Goal: Transaction & Acquisition: Book appointment/travel/reservation

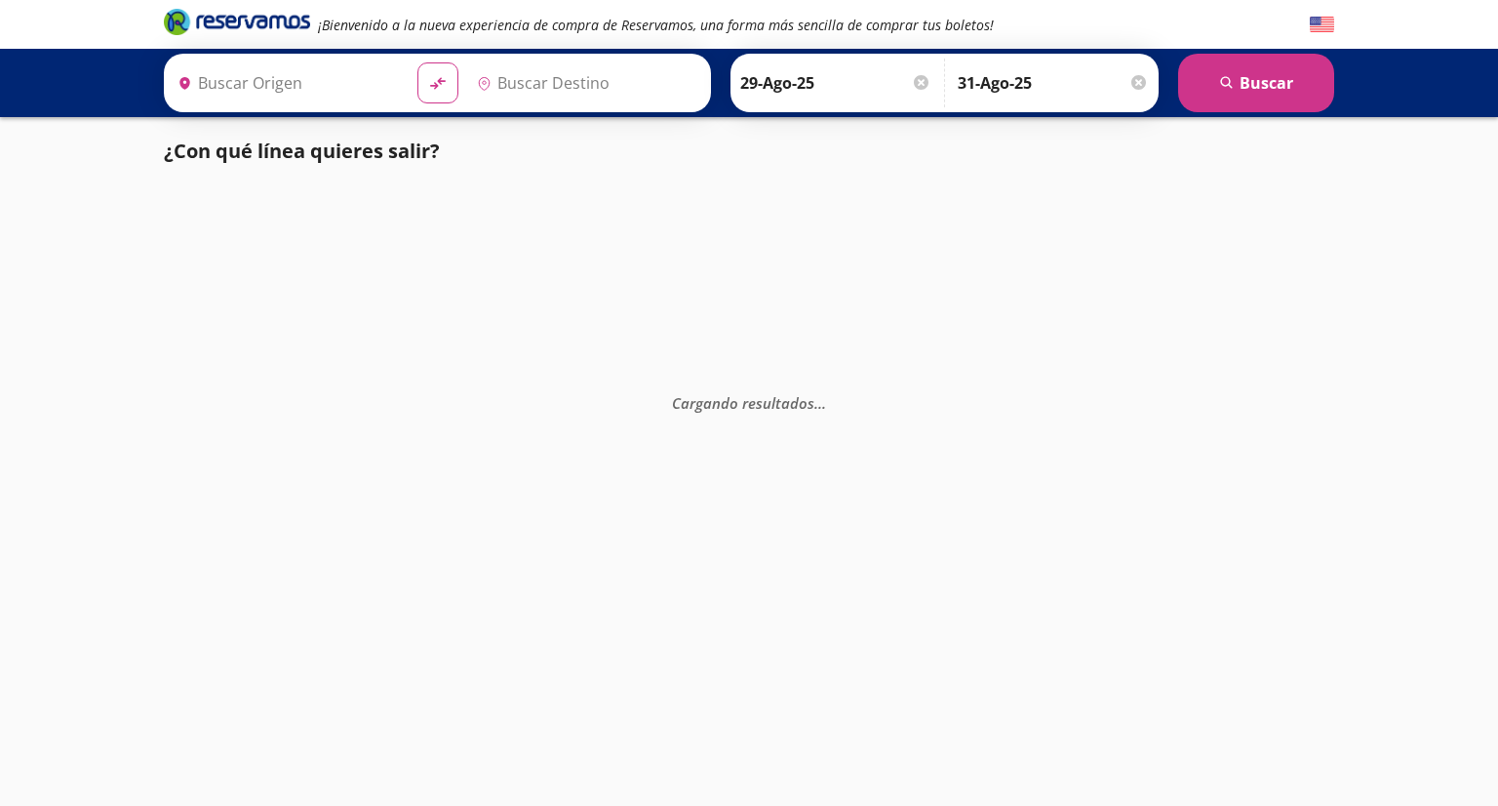
type input "Santiago de Querétaro, [GEOGRAPHIC_DATA]"
type input "[GEOGRAPHIC_DATA], [GEOGRAPHIC_DATA]"
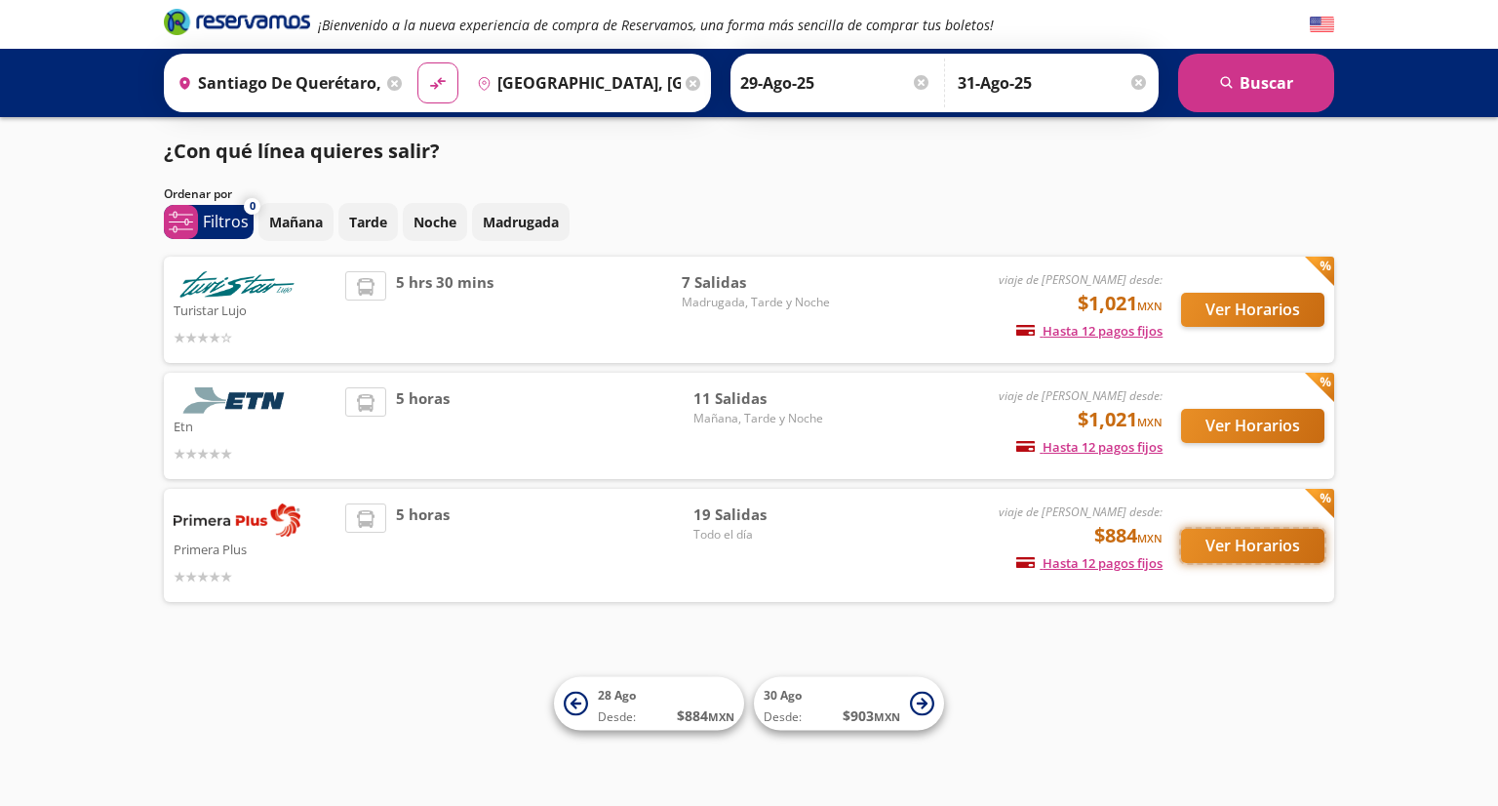
click at [1232, 539] on button "Ver Horarios" at bounding box center [1252, 546] width 143 height 34
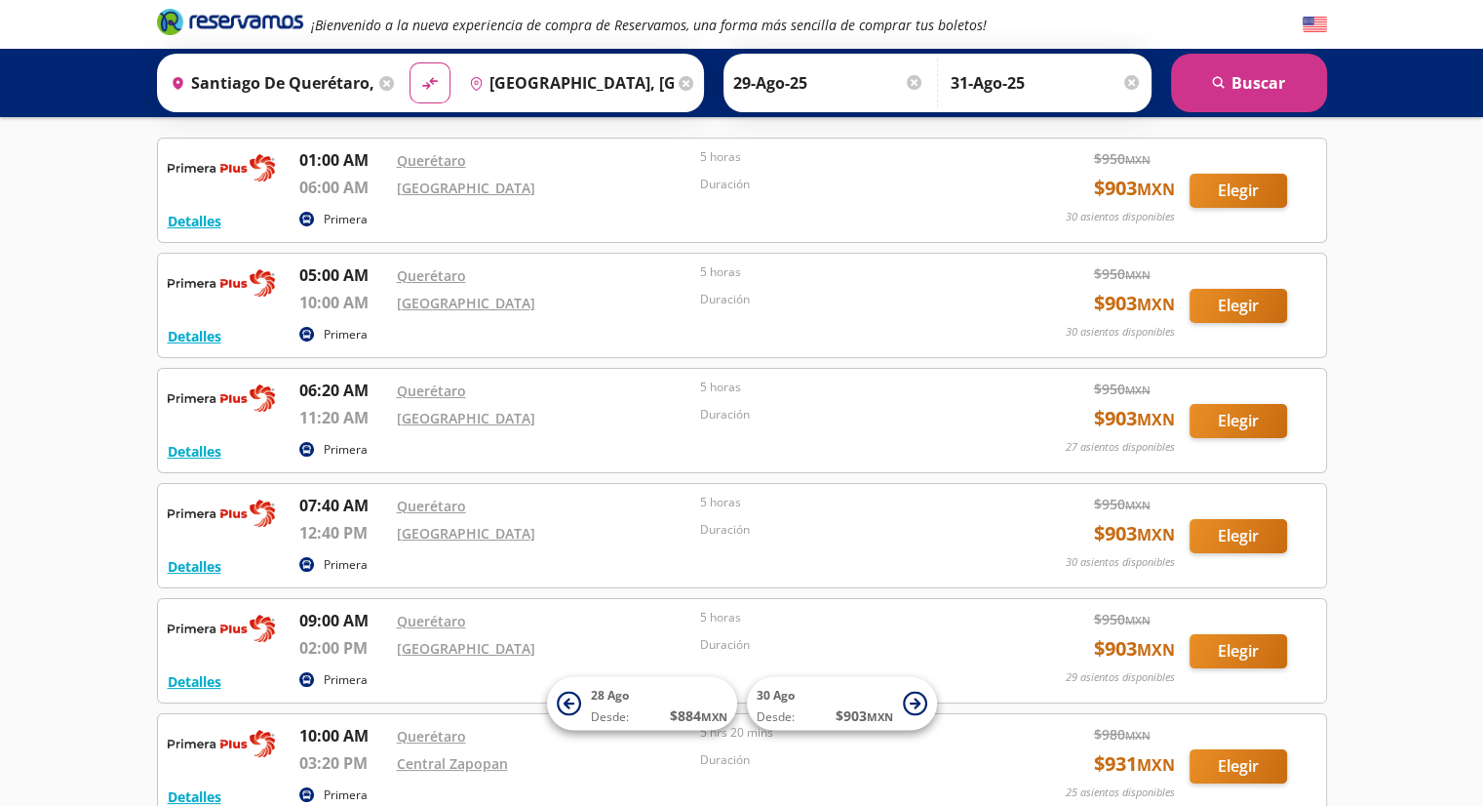
scroll to position [88, 0]
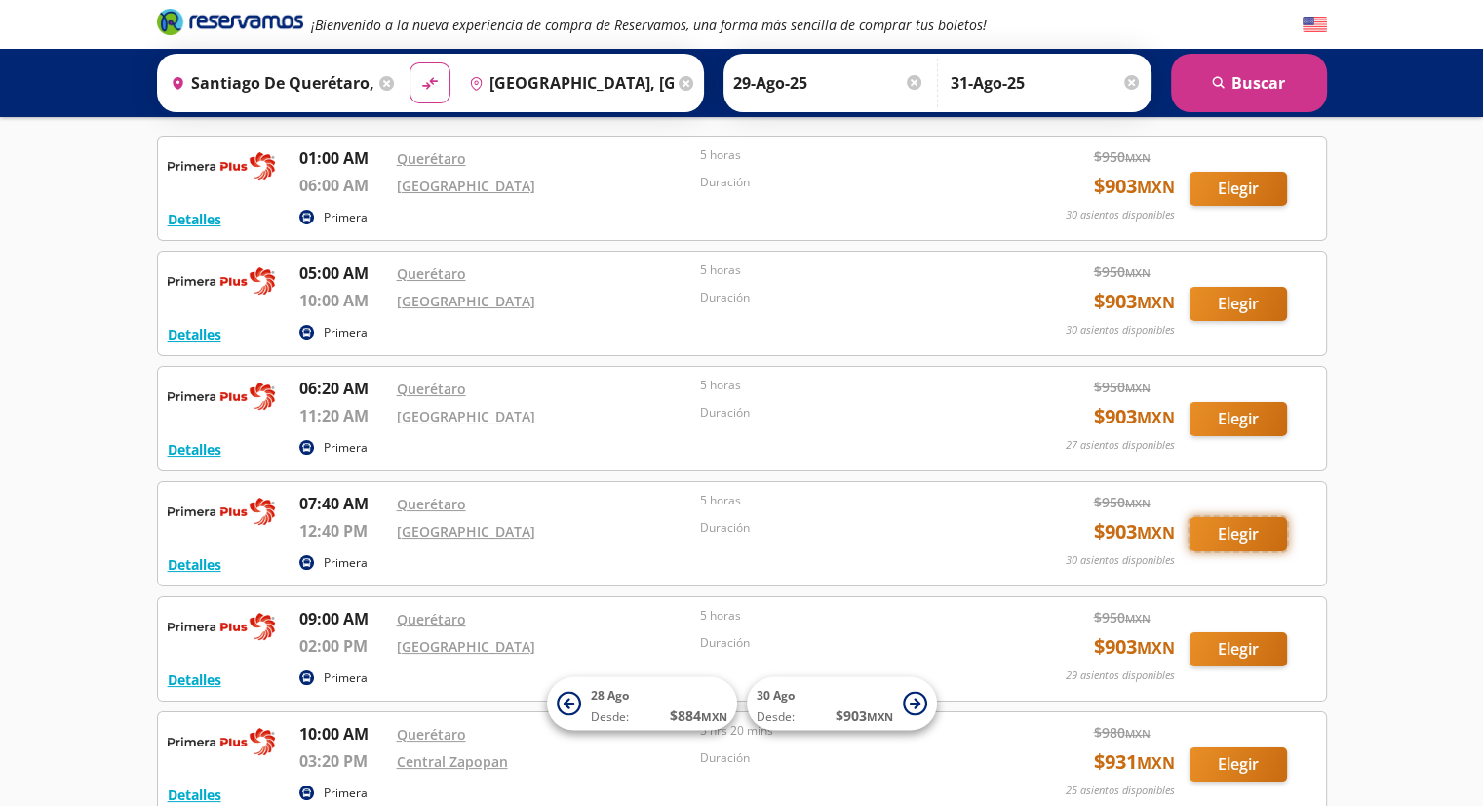
click at [1205, 524] on button "Elegir" at bounding box center [1239, 534] width 98 height 34
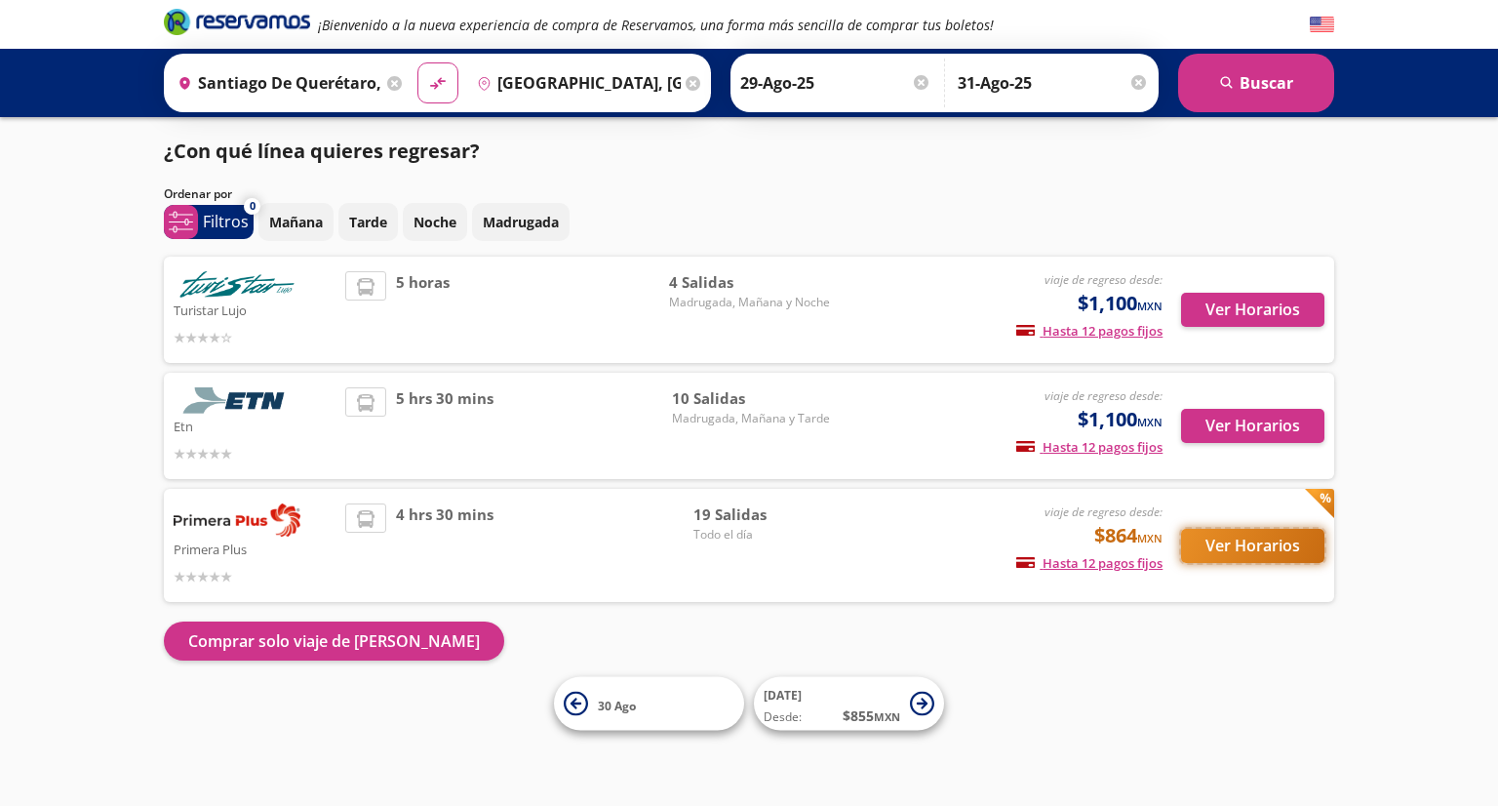
click at [1228, 548] on button "Ver Horarios" at bounding box center [1252, 546] width 143 height 34
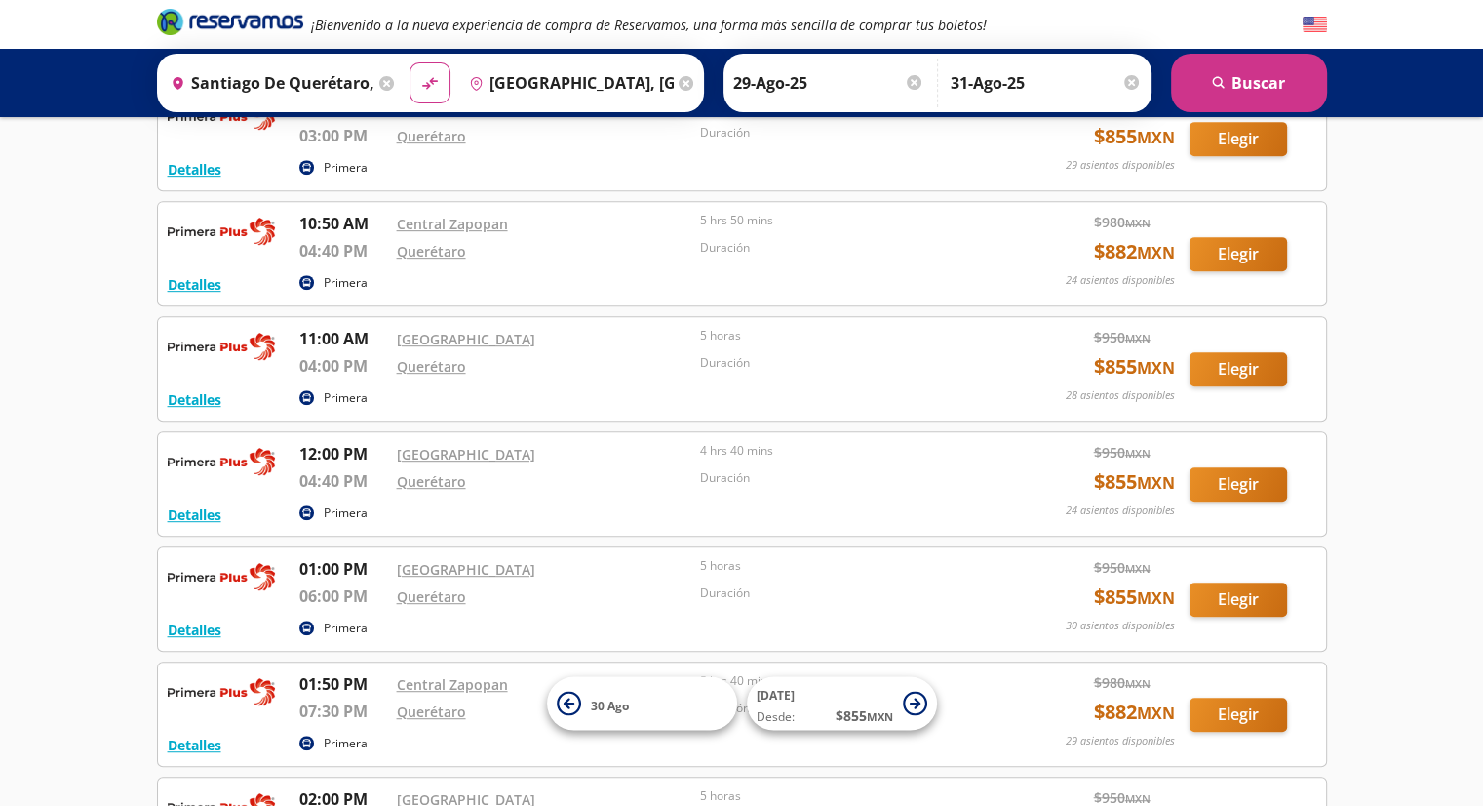
scroll to position [952, 0]
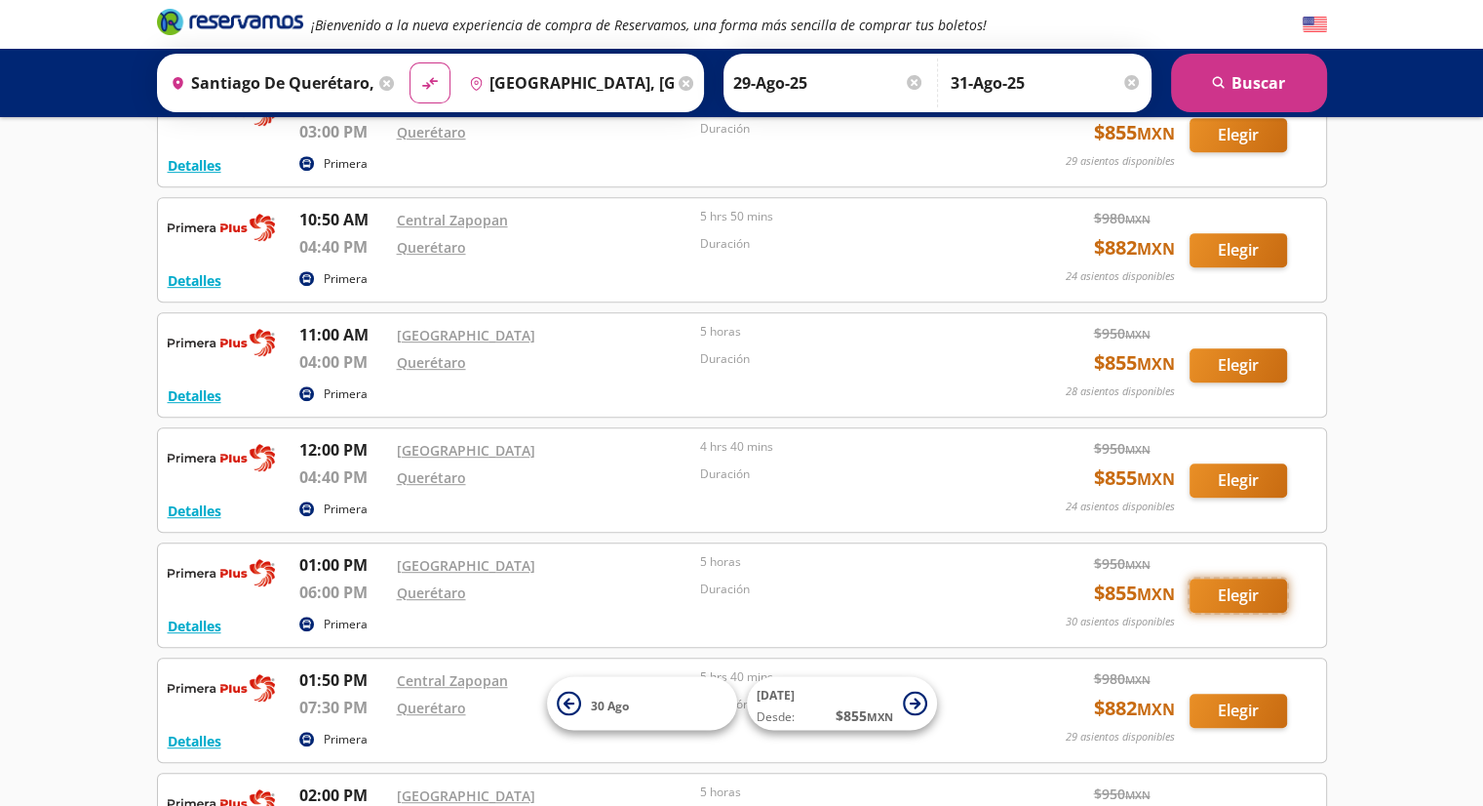
click at [1205, 589] on button "Elegir" at bounding box center [1239, 595] width 98 height 34
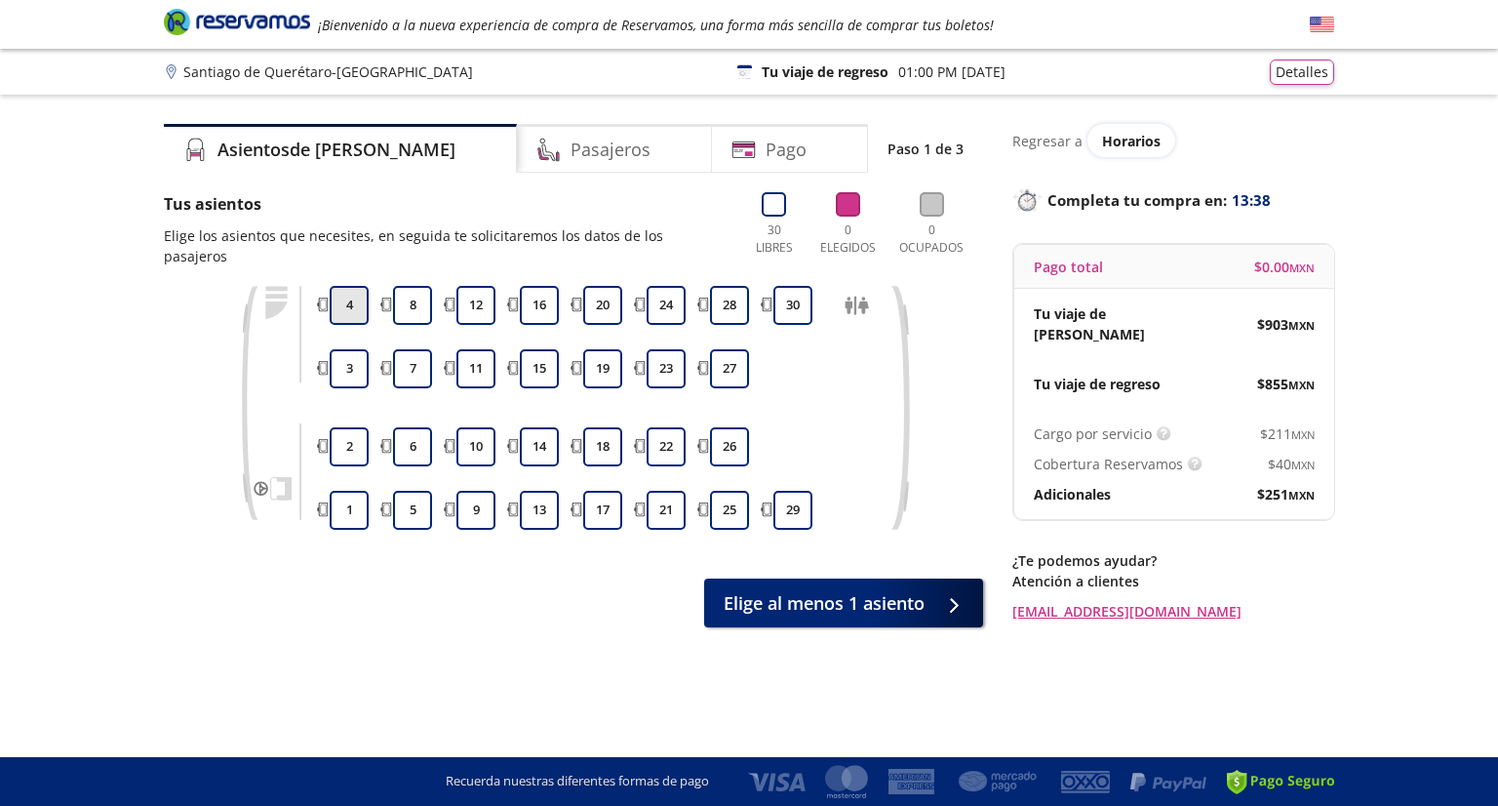
click at [347, 287] on button "4" at bounding box center [349, 305] width 39 height 39
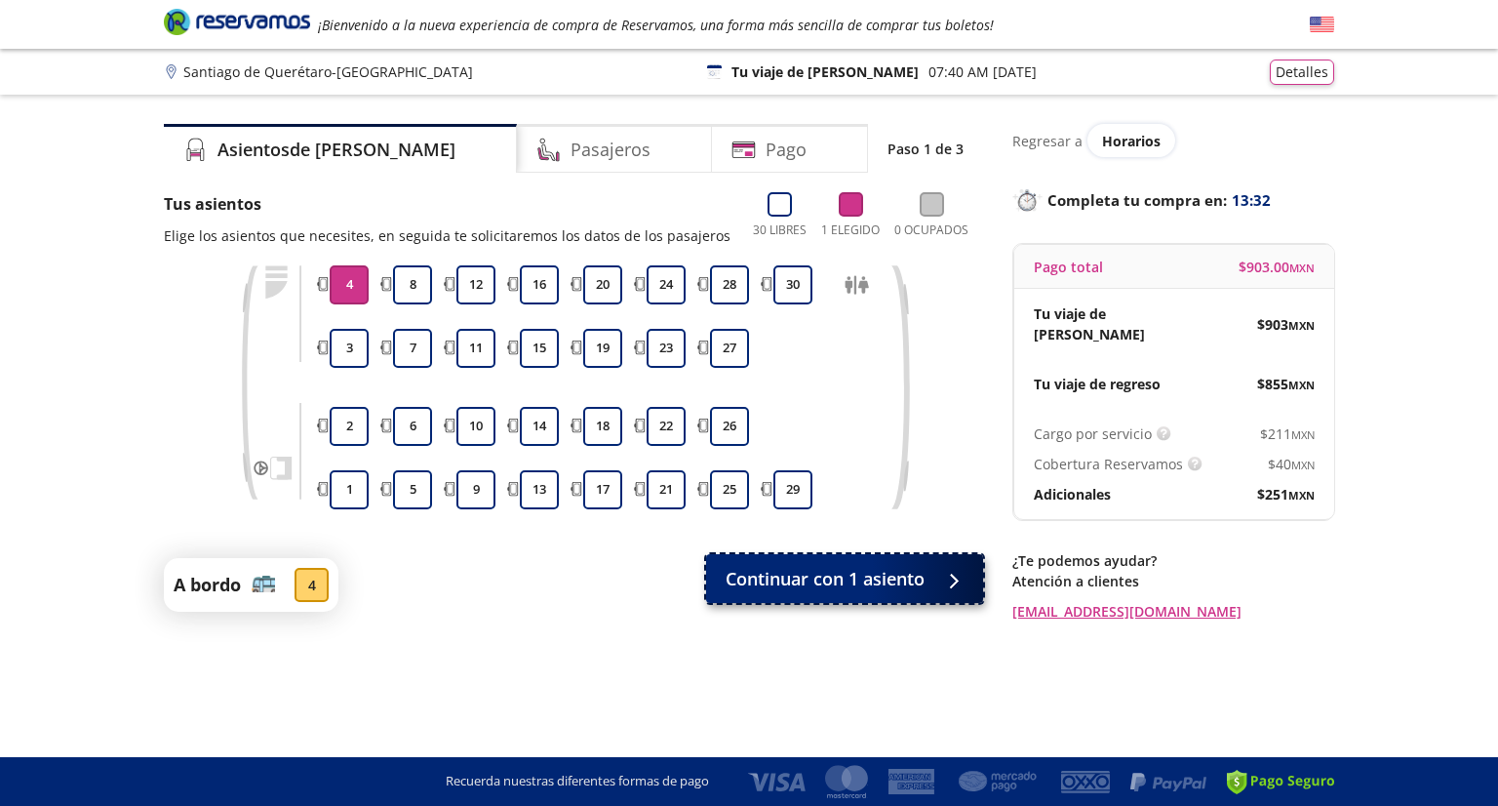
click at [769, 584] on span "Continuar con 1 asiento" at bounding box center [825, 579] width 199 height 26
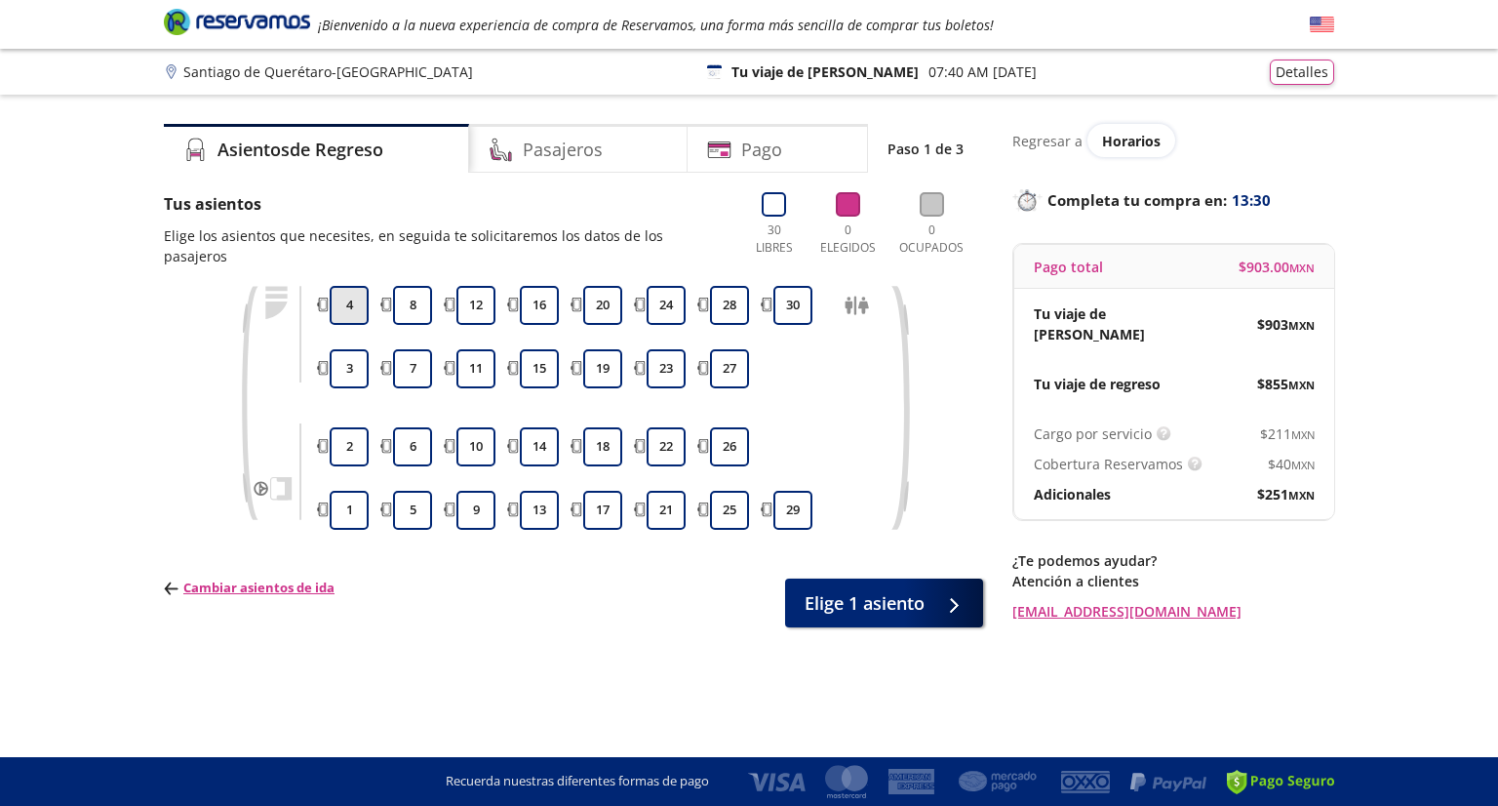
click at [343, 289] on button "4" at bounding box center [349, 305] width 39 height 39
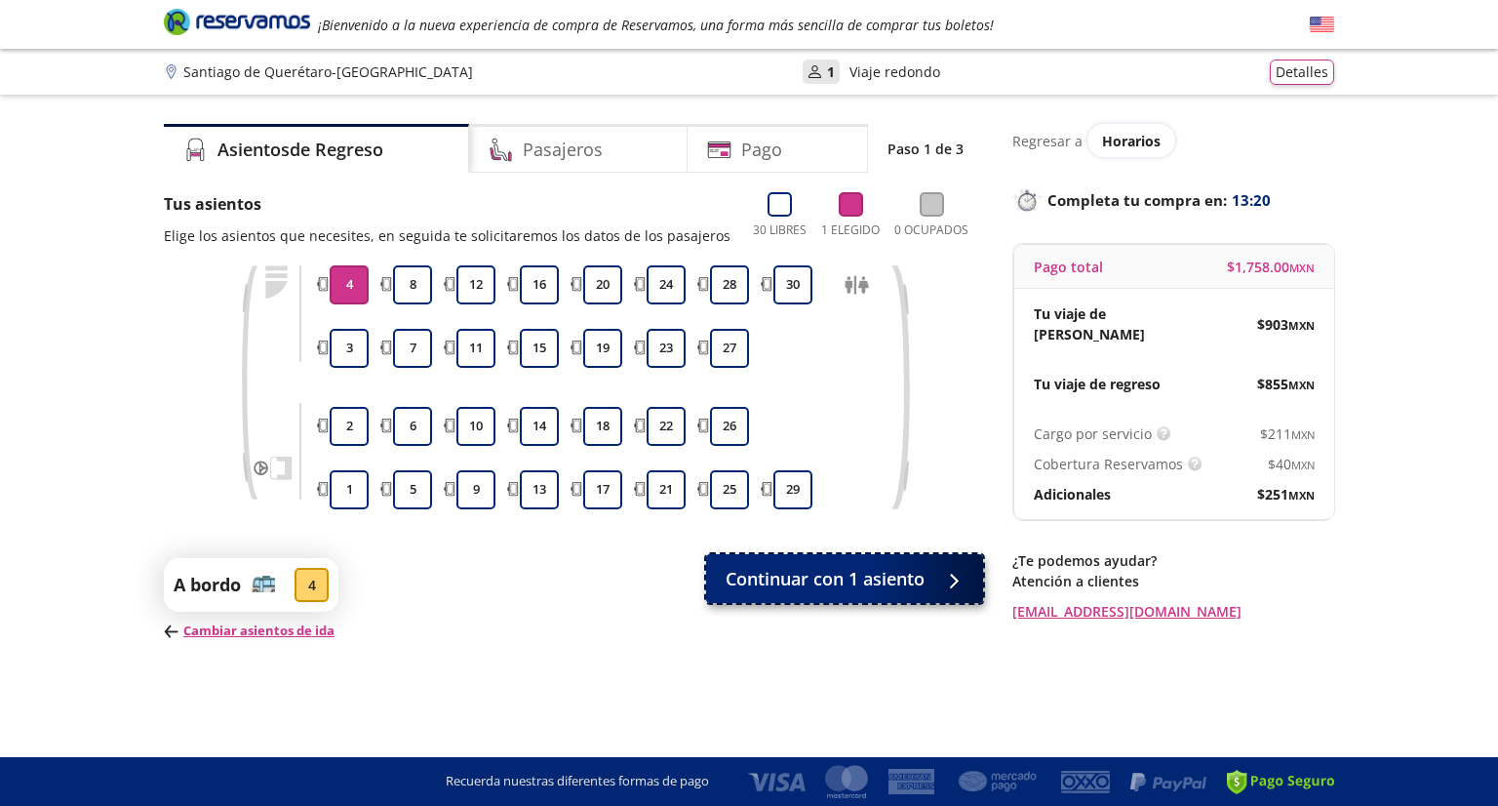
click at [717, 571] on button "Continuar con 1 asiento" at bounding box center [844, 578] width 277 height 49
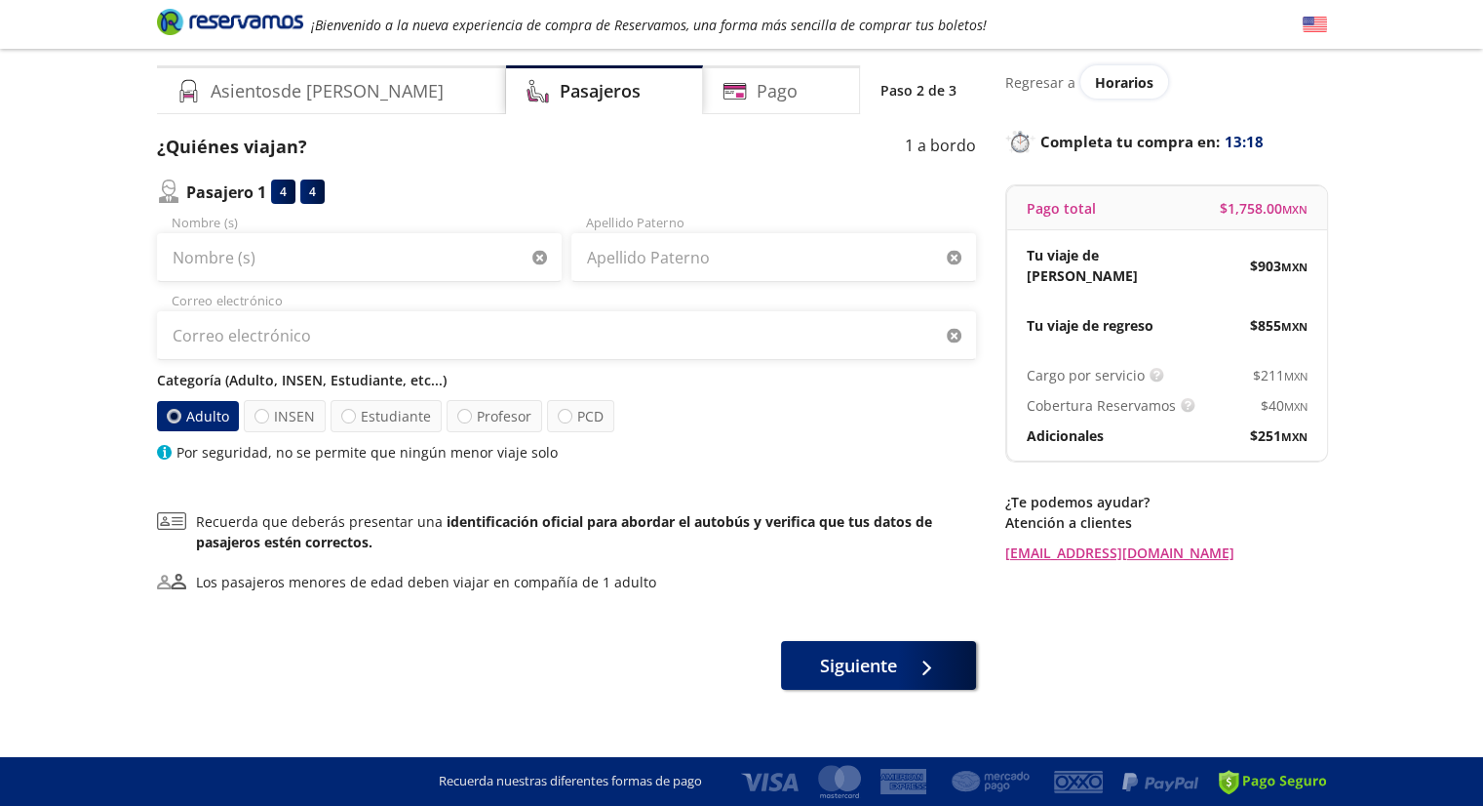
scroll to position [62, 0]
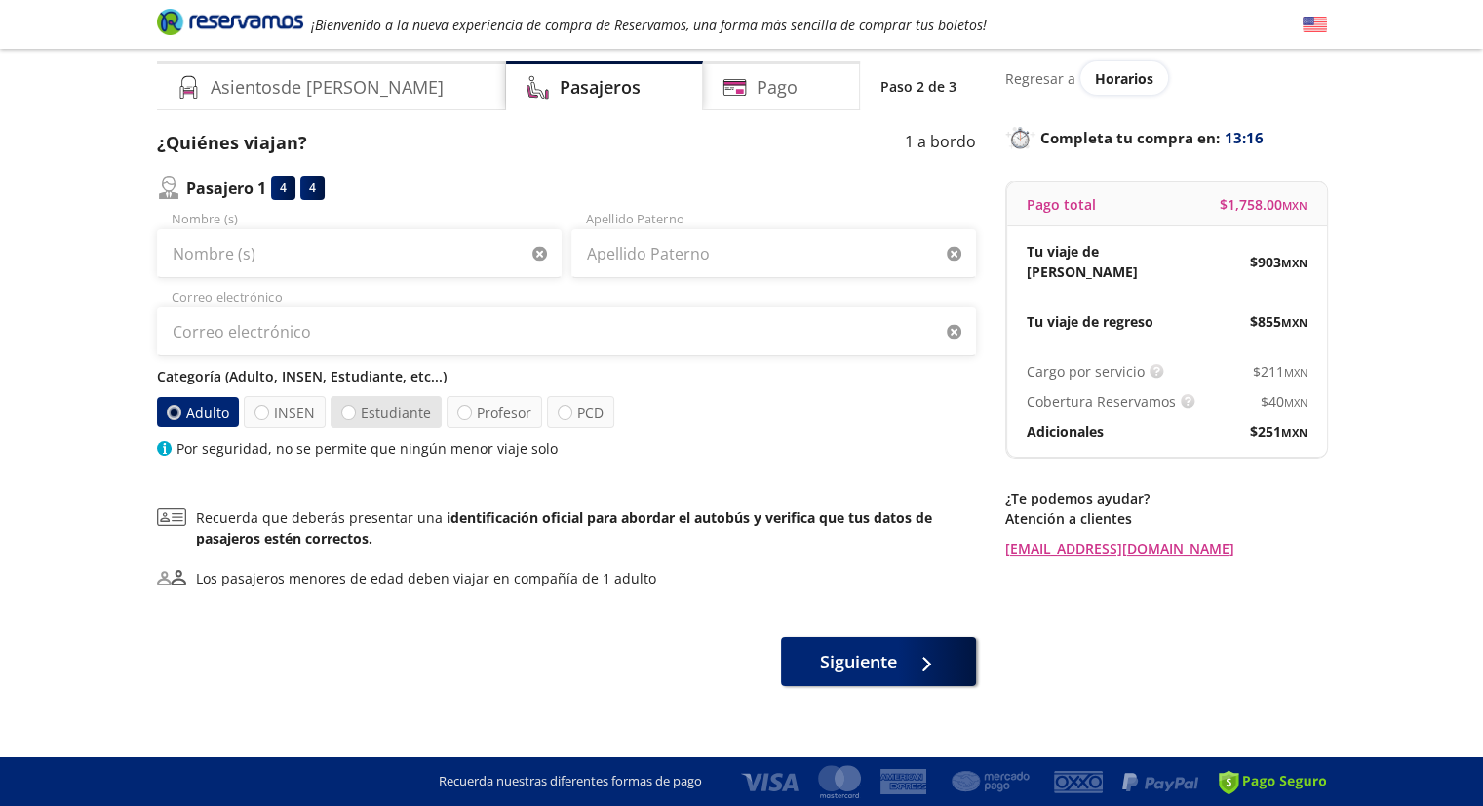
click at [386, 415] on label "Estudiante" at bounding box center [386, 412] width 111 height 32
click at [355, 415] on input "Estudiante" at bounding box center [348, 412] width 13 height 13
radio input "true"
radio input "false"
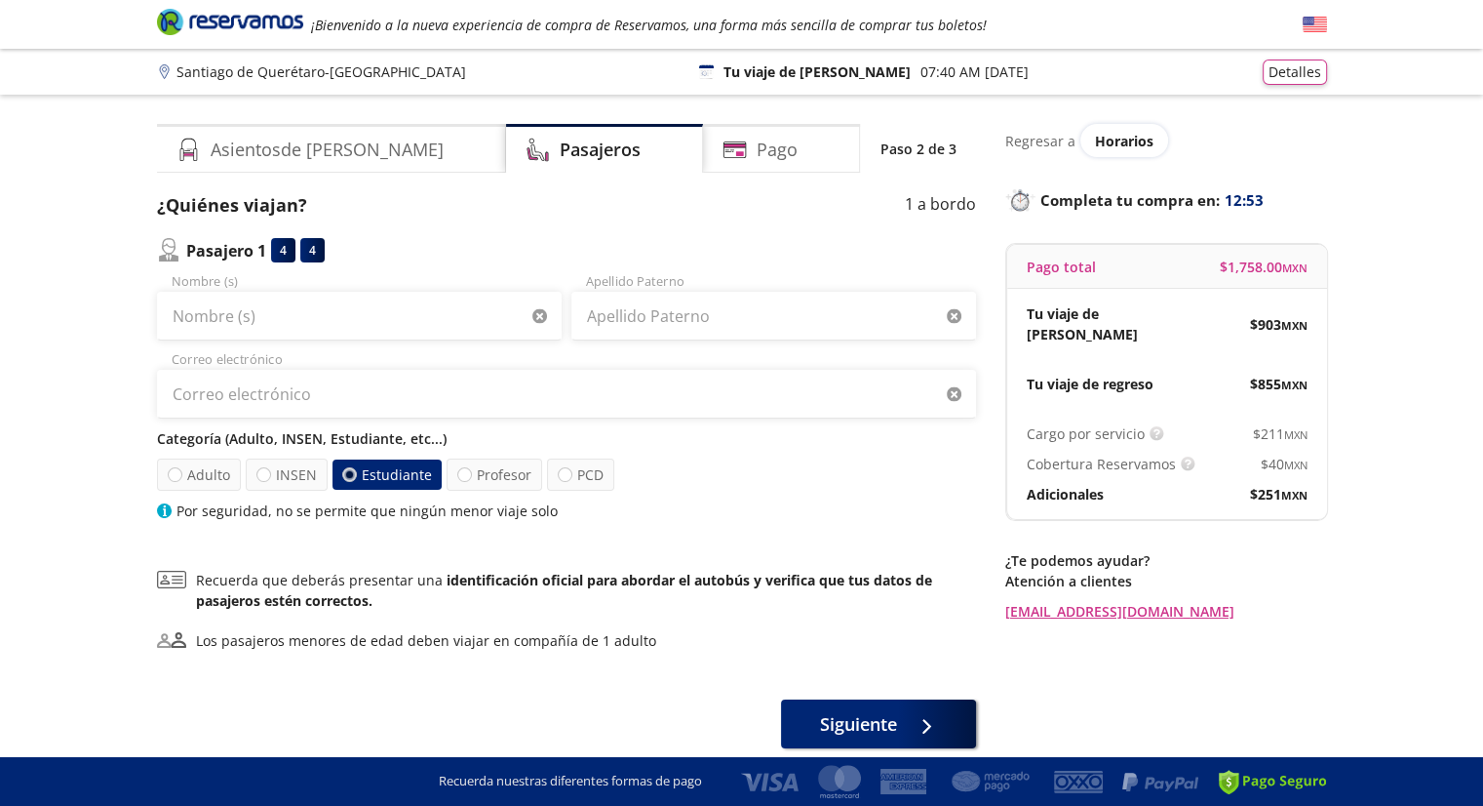
scroll to position [78, 0]
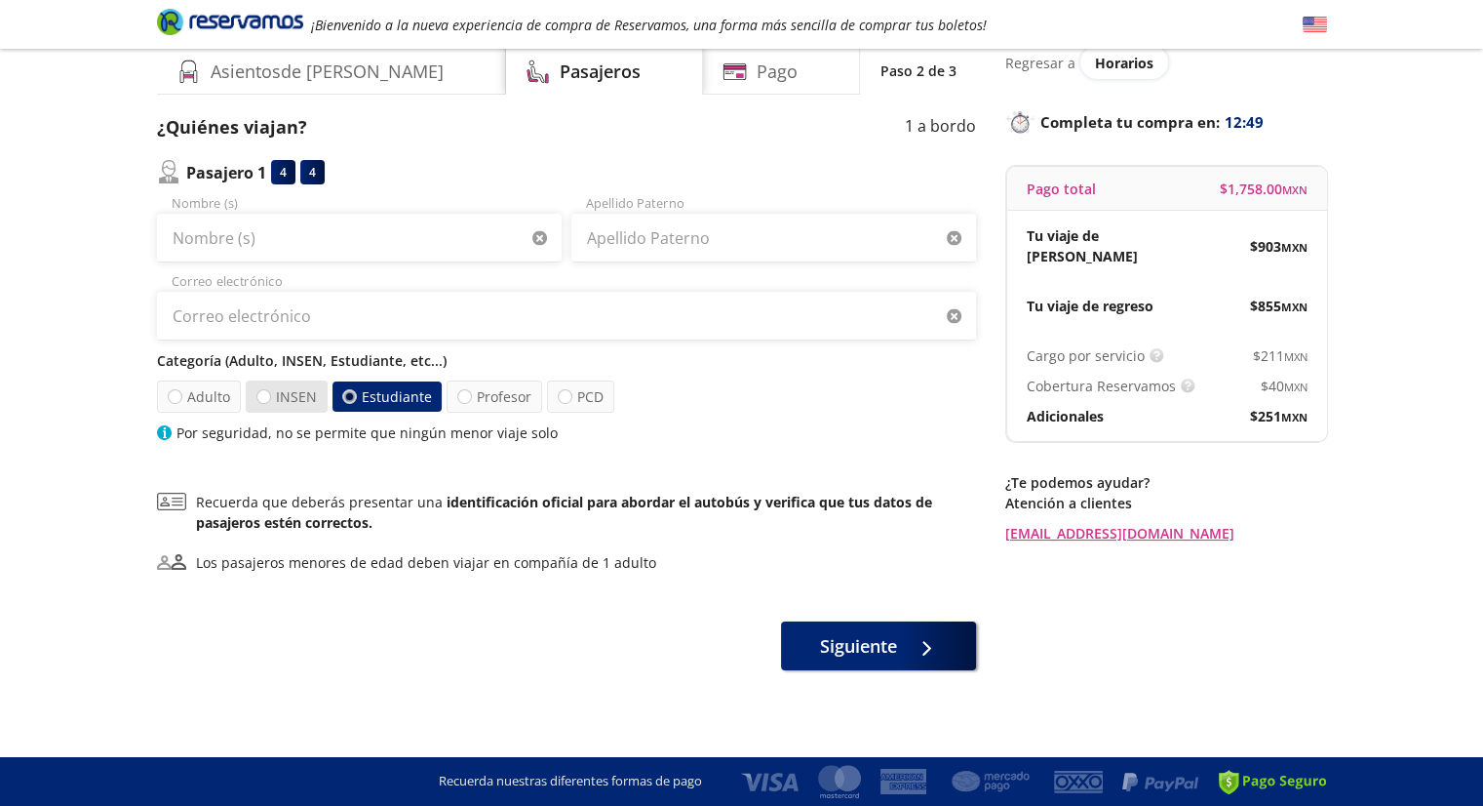
click at [308, 392] on label "INSEN" at bounding box center [287, 396] width 82 height 32
click at [270, 392] on input "INSEN" at bounding box center [263, 396] width 13 height 13
radio input "true"
click at [372, 392] on label "Estudiante" at bounding box center [385, 396] width 111 height 32
click at [354, 392] on input "Estudiante" at bounding box center [347, 396] width 13 height 13
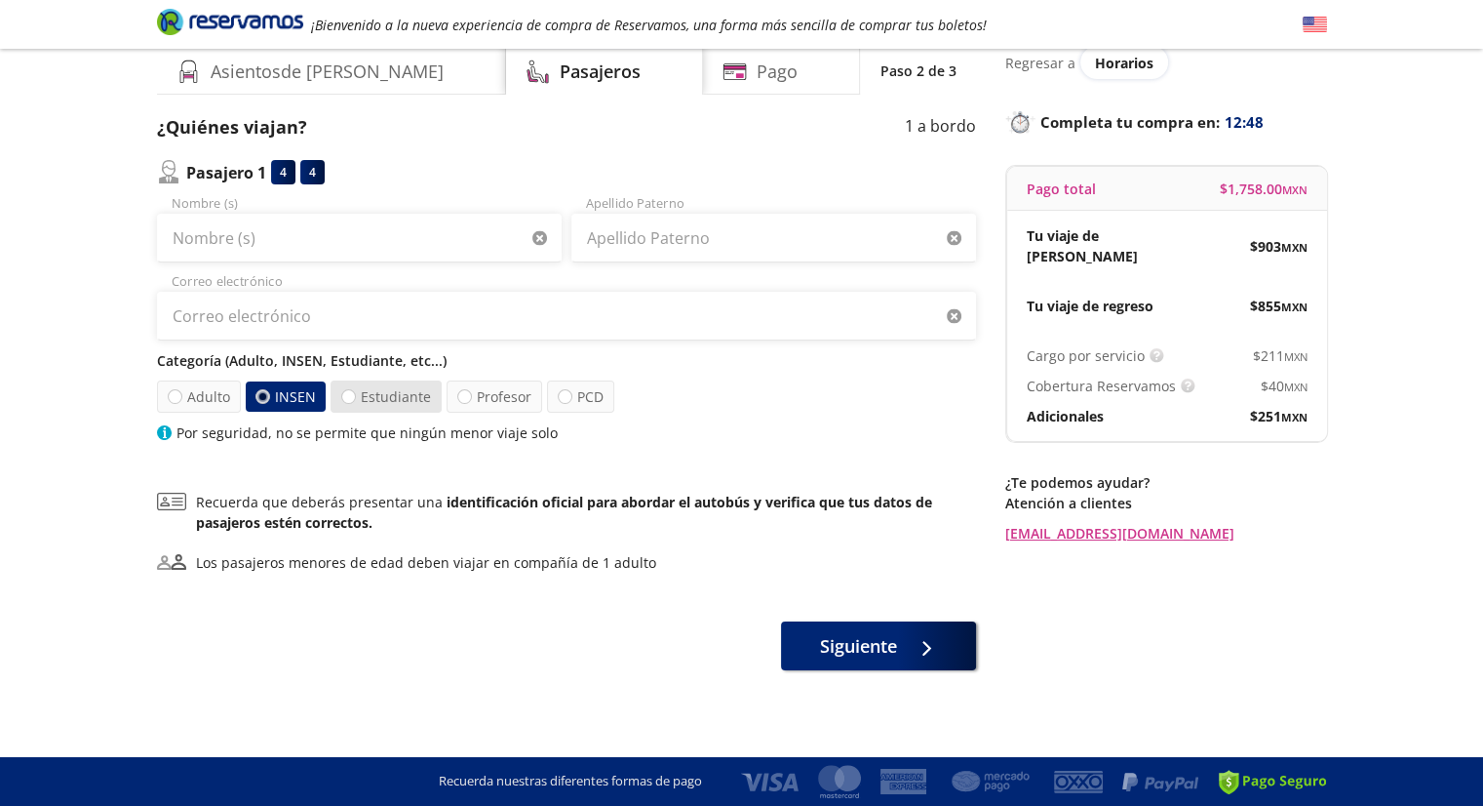
radio input "true"
radio input "false"
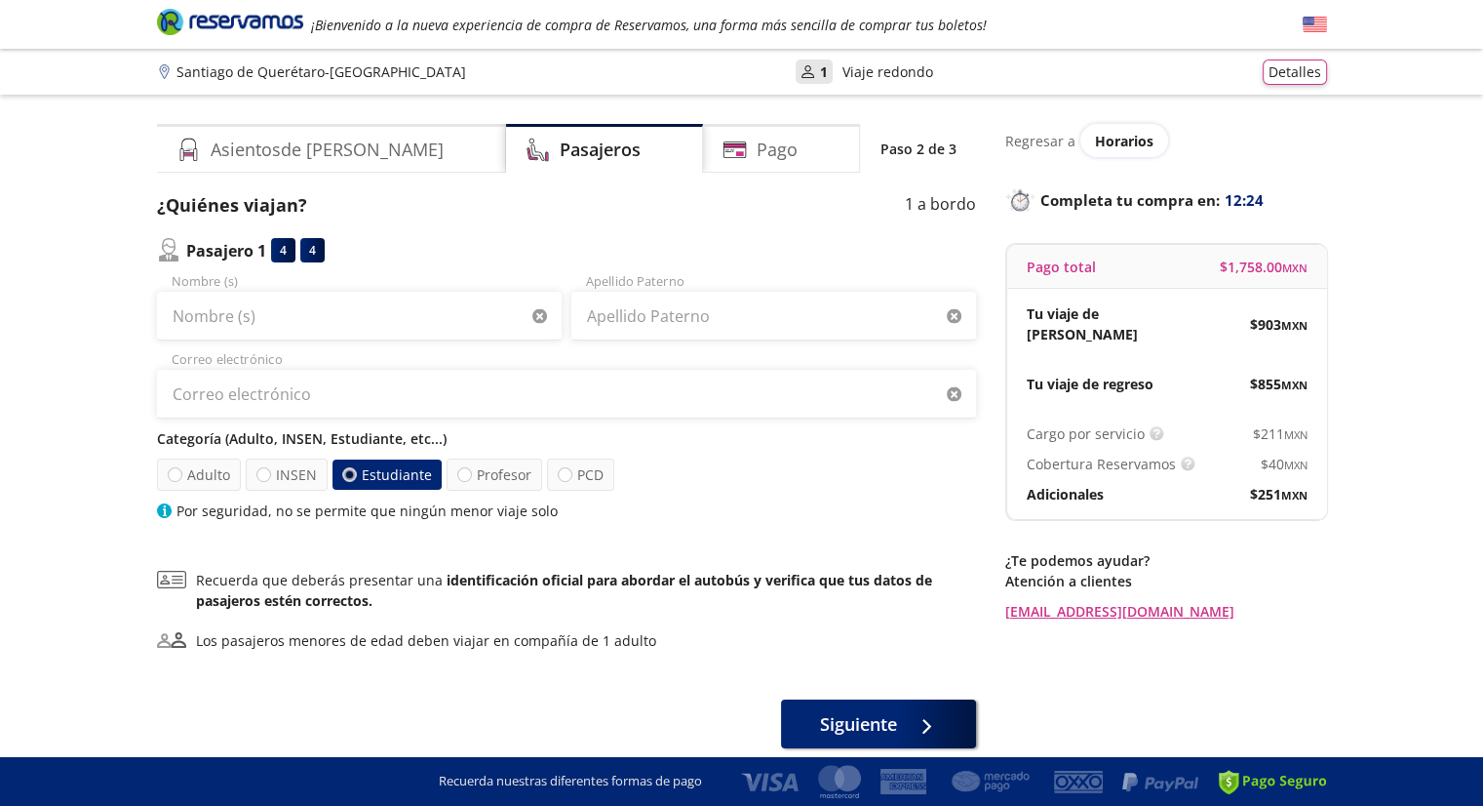
click at [367, 340] on div "Nombre (s) Apellido Paterno Correo electrónico Categoría (Adulto, INSEN, Estudi…" at bounding box center [566, 396] width 819 height 249
click at [367, 325] on input "Nombre (s)" at bounding box center [359, 316] width 405 height 49
type input "[PERSON_NAME]"
type input "[EMAIL_ADDRESS][DOMAIN_NAME]"
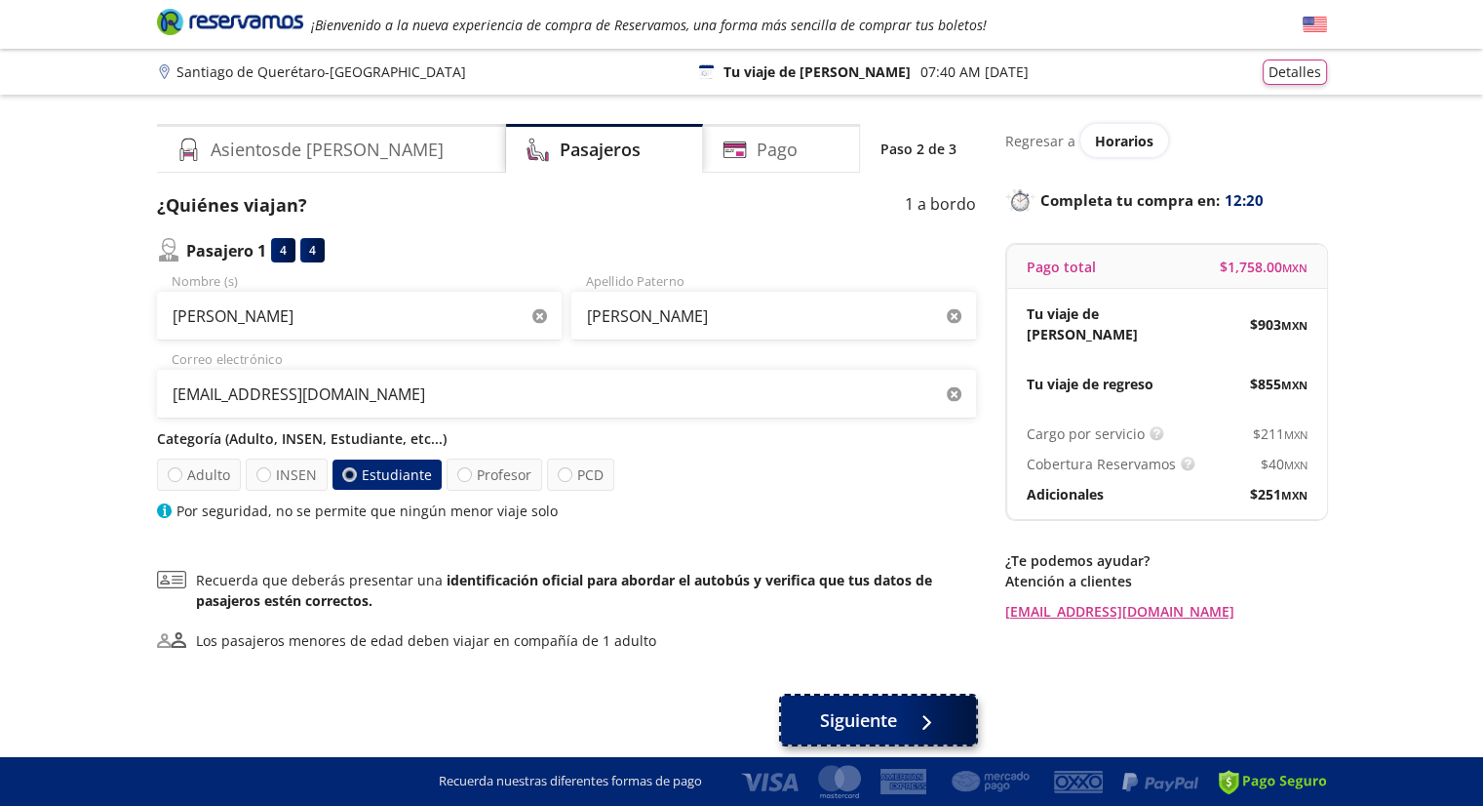
click at [843, 717] on span "Siguiente" at bounding box center [858, 720] width 77 height 26
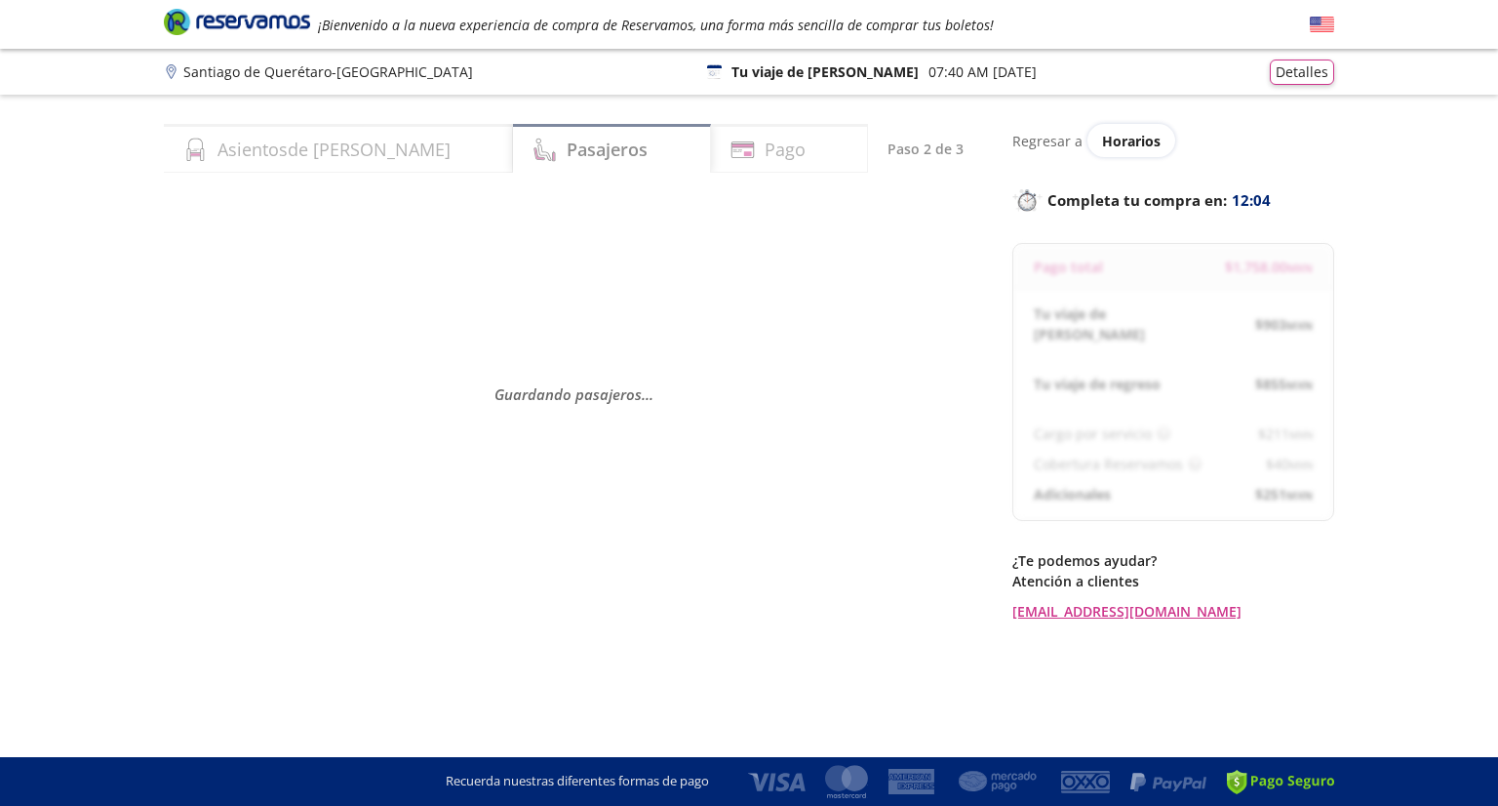
select select "MX"
